Goal: Information Seeking & Learning: Learn about a topic

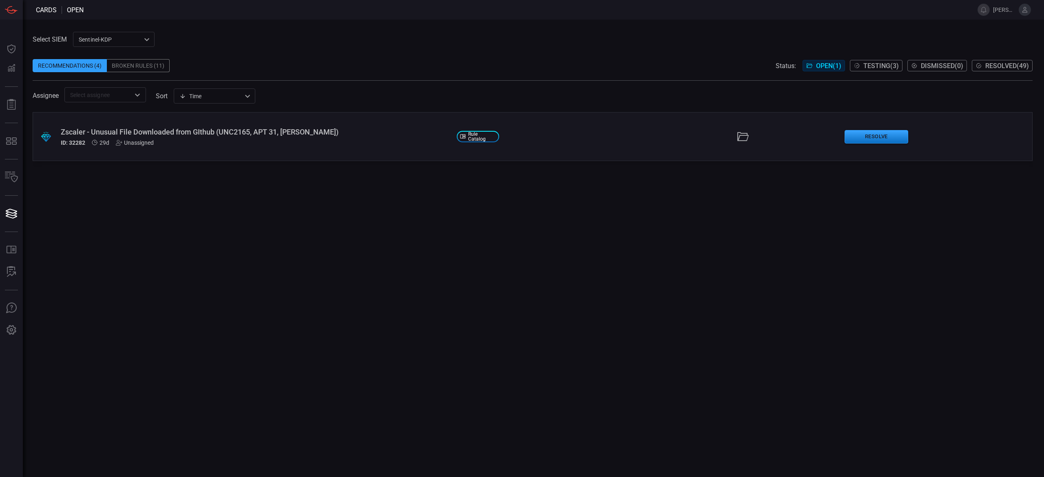
click at [868, 66] on span "Testing ( 3 )" at bounding box center [880, 66] width 35 height 8
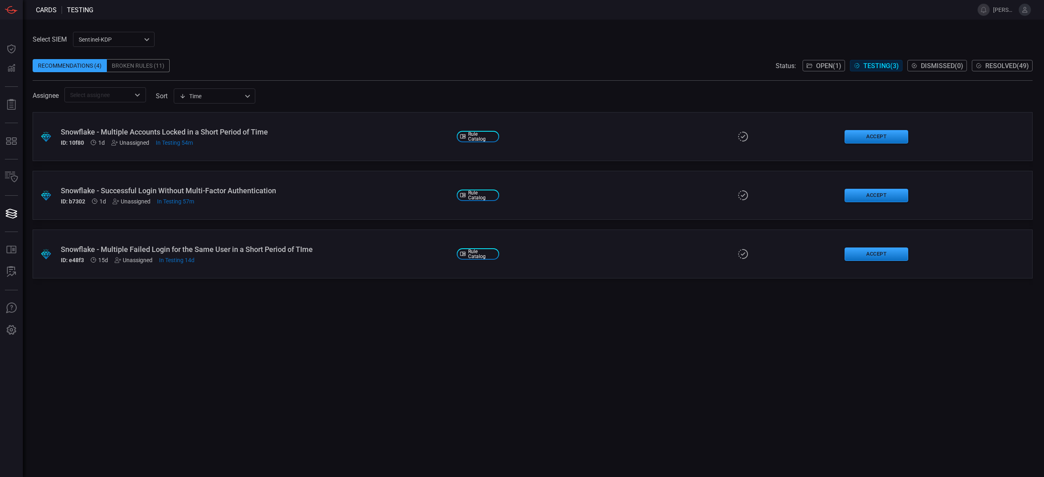
click at [357, 194] on div "Snowflake - Successful Login Without Multi-Factor Authentication" at bounding box center [255, 190] width 389 height 9
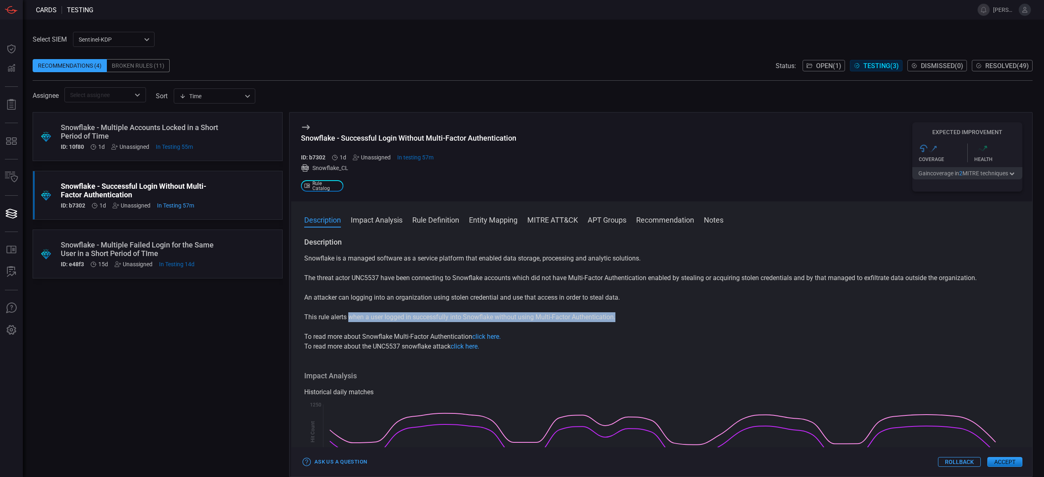
drag, startPoint x: 348, startPoint y: 319, endPoint x: 628, endPoint y: 317, distance: 279.7
click at [628, 317] on p "This rule alerts when a user logged in successfully into Snowflake without usin…" at bounding box center [661, 317] width 715 height 10
copy p "when a user logged in successfully into Snowflake without using Multi-Factor Au…"
